Goal: Find specific page/section: Locate a particular part of the current website

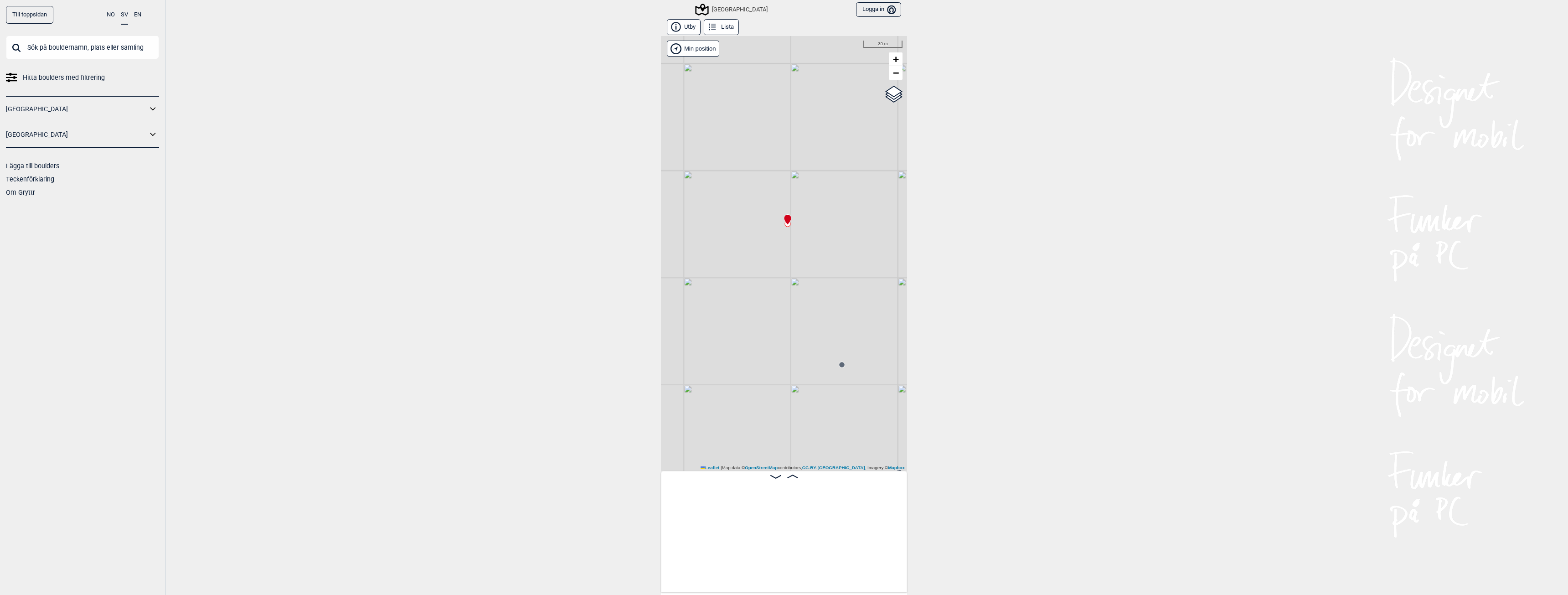
scroll to position [0, 13866]
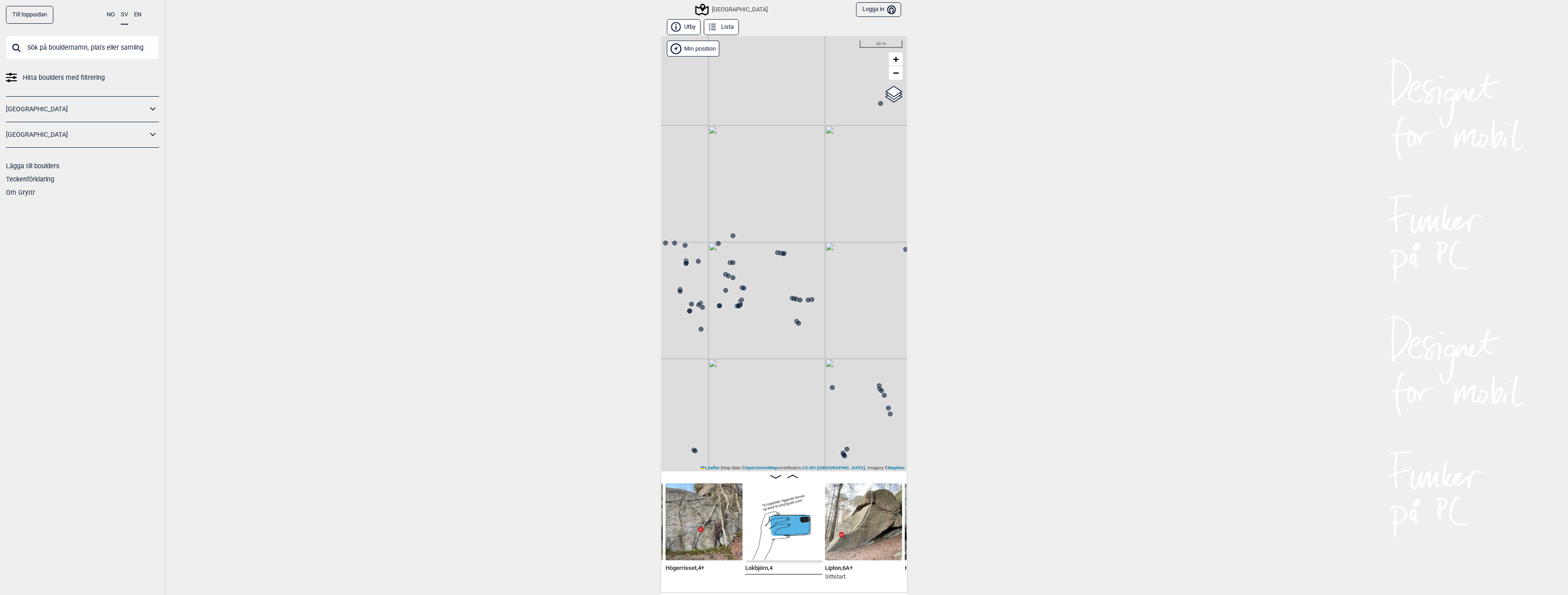
click at [797, 323] on circle at bounding box center [798, 323] width 5 height 5
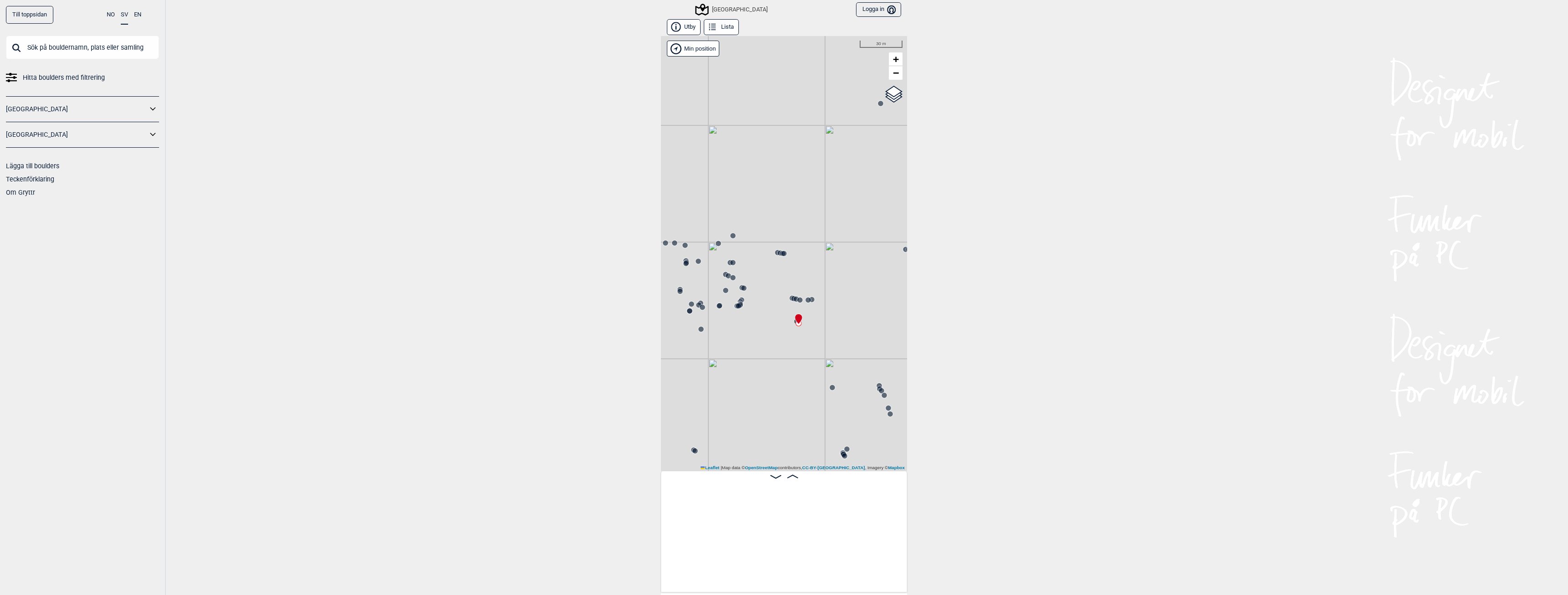
scroll to position [0, 11709]
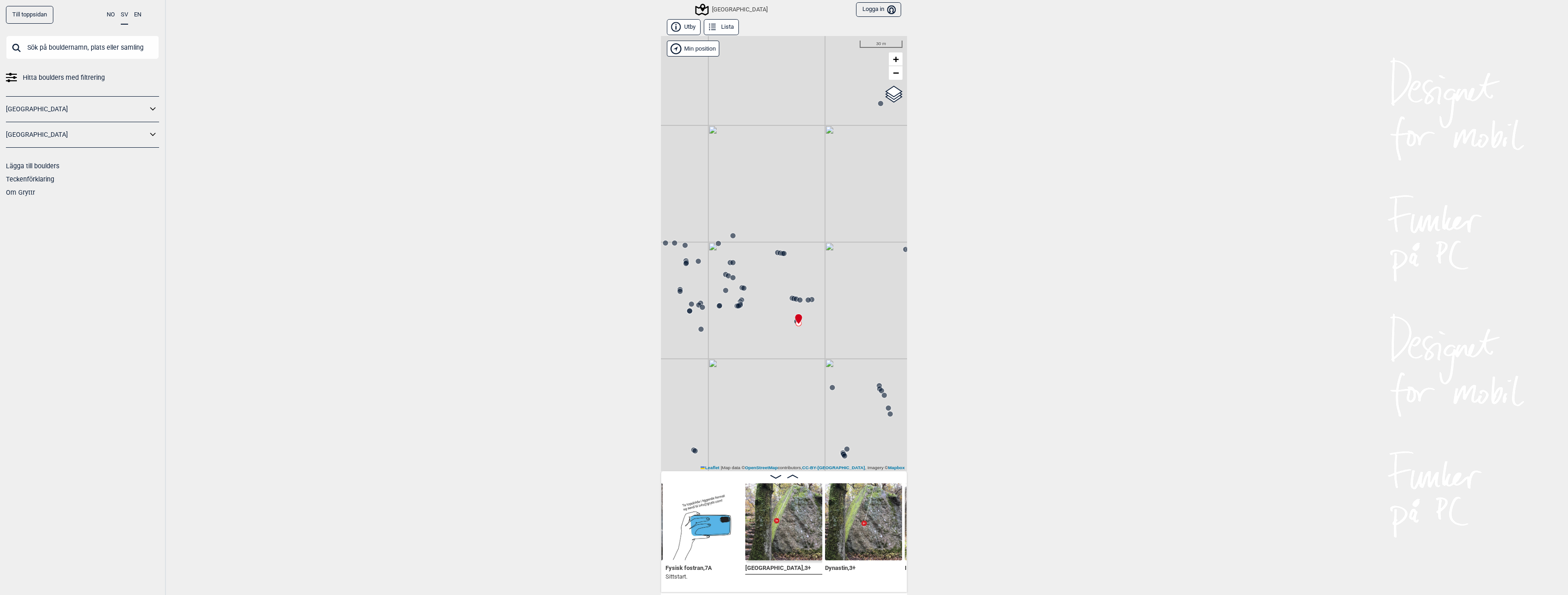
click at [769, 516] on img at bounding box center [783, 522] width 77 height 77
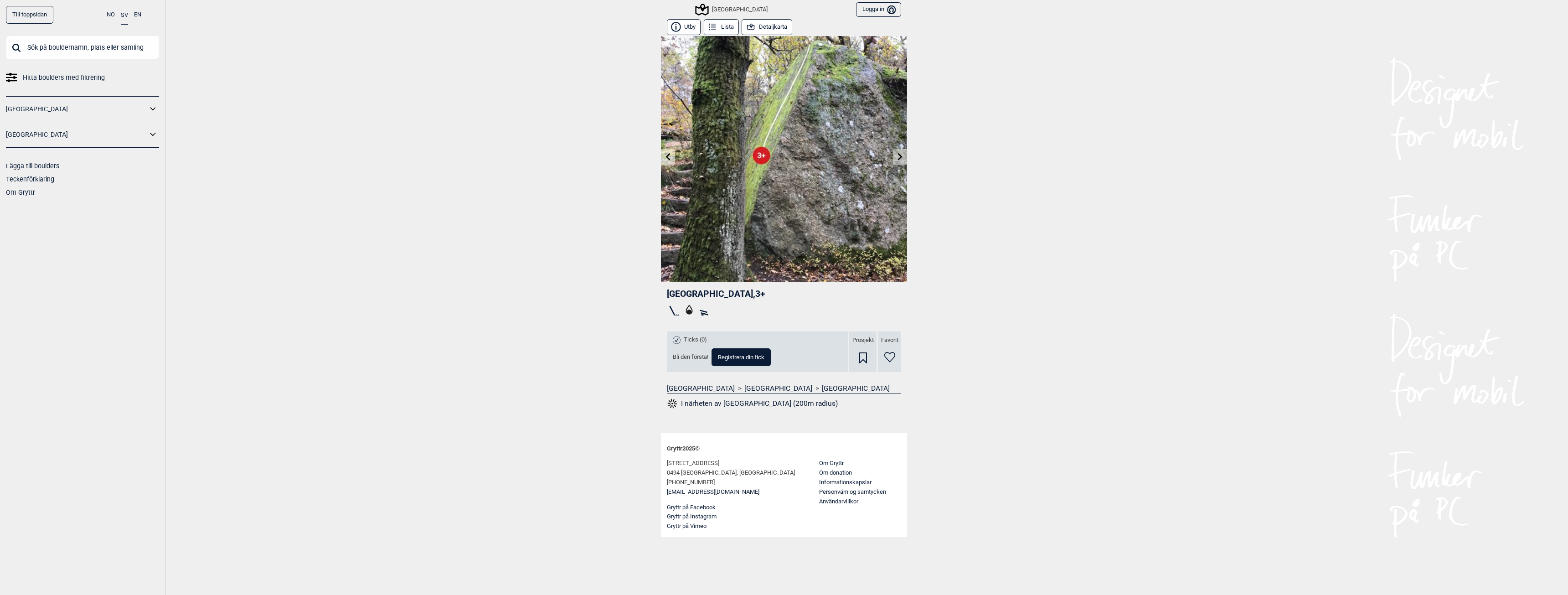
click at [705, 313] on icon at bounding box center [704, 310] width 15 height 15
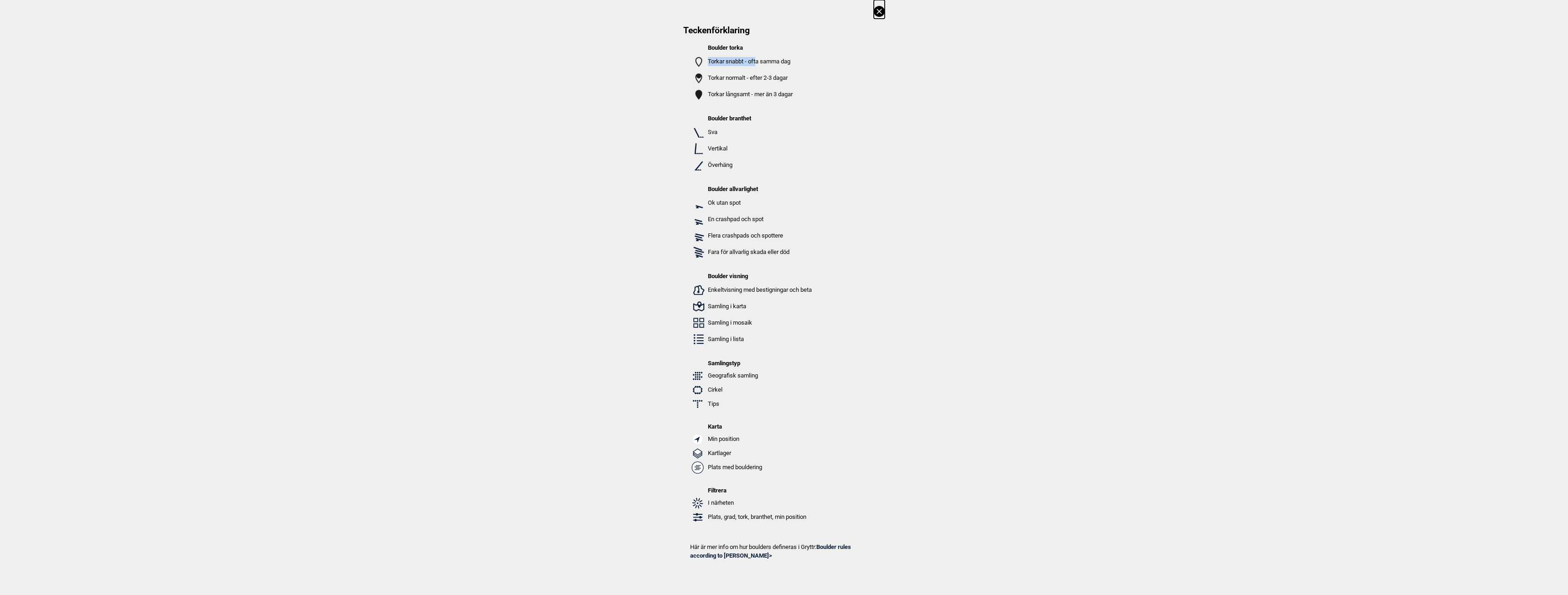
drag, startPoint x: 707, startPoint y: 60, endPoint x: 758, endPoint y: 60, distance: 51.0
click at [758, 60] on td "Torkar snabbt - ofta samma dag" at bounding box center [760, 61] width 105 height 15
click at [776, 60] on p "Torkar snabbt - ofta samma dag" at bounding box center [760, 62] width 104 height 9
drag, startPoint x: 793, startPoint y: 60, endPoint x: 703, endPoint y: 65, distance: 90.1
click at [703, 65] on tr "Torkar snabbt - ofta samma dag" at bounding box center [751, 61] width 121 height 15
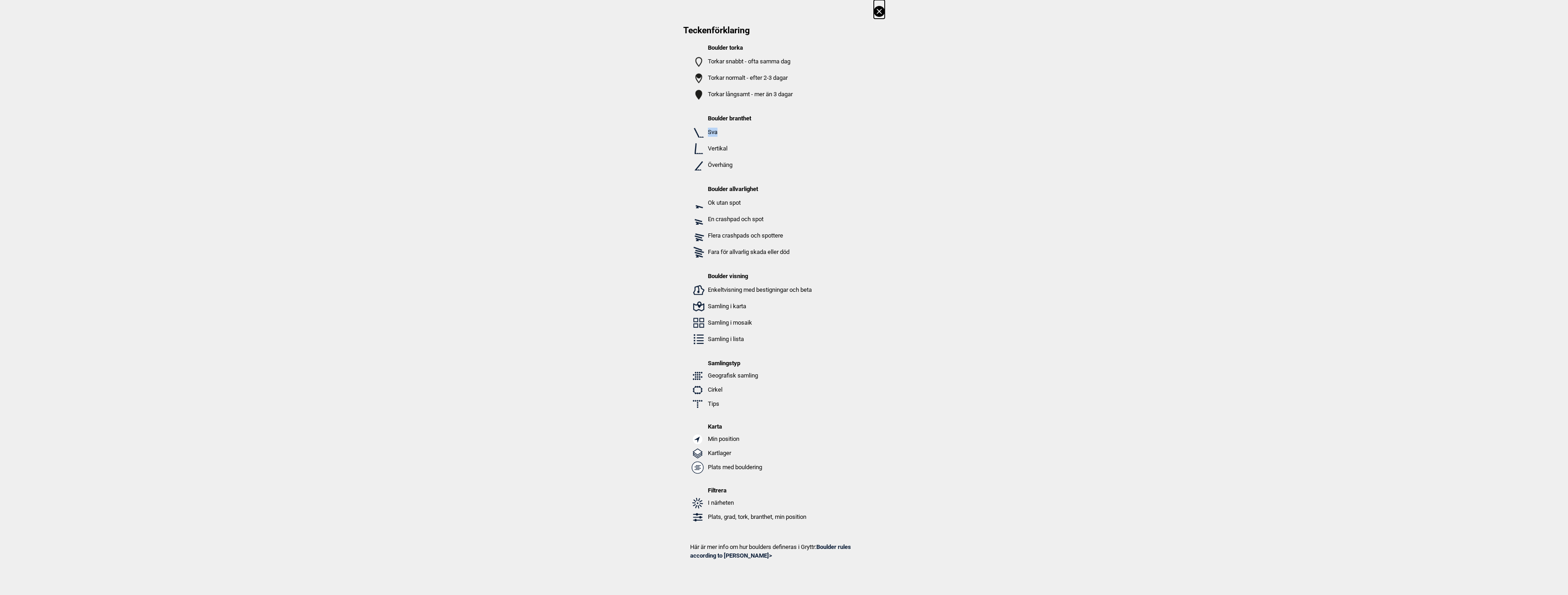
click at [723, 130] on p "Sva" at bounding box center [760, 132] width 104 height 9
click at [725, 139] on td "Sva" at bounding box center [760, 132] width 105 height 15
click at [713, 132] on p "Sva" at bounding box center [760, 132] width 104 height 9
